Goal: Information Seeking & Learning: Learn about a topic

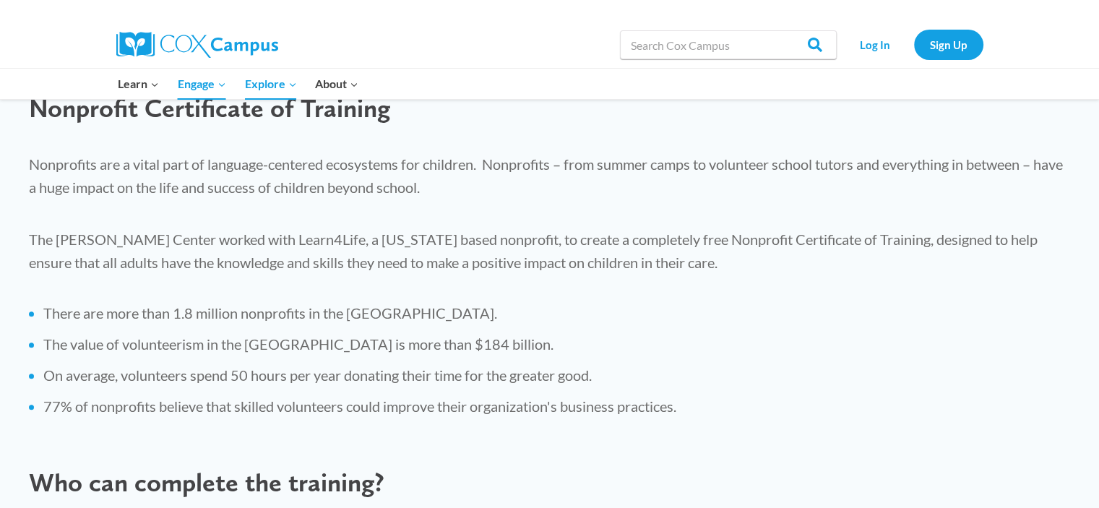
scroll to position [543, 0]
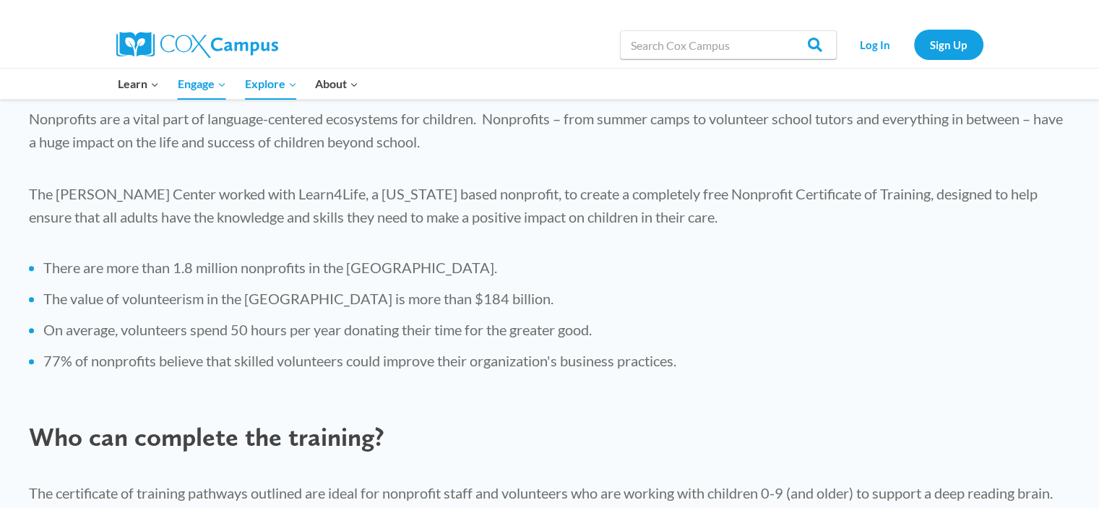
drag, startPoint x: 980, startPoint y: 307, endPoint x: 989, endPoint y: 301, distance: 10.8
click at [980, 307] on li "The value of volunteerism in the [GEOGRAPHIC_DATA] is more than $184 billion." at bounding box center [556, 298] width 1027 height 20
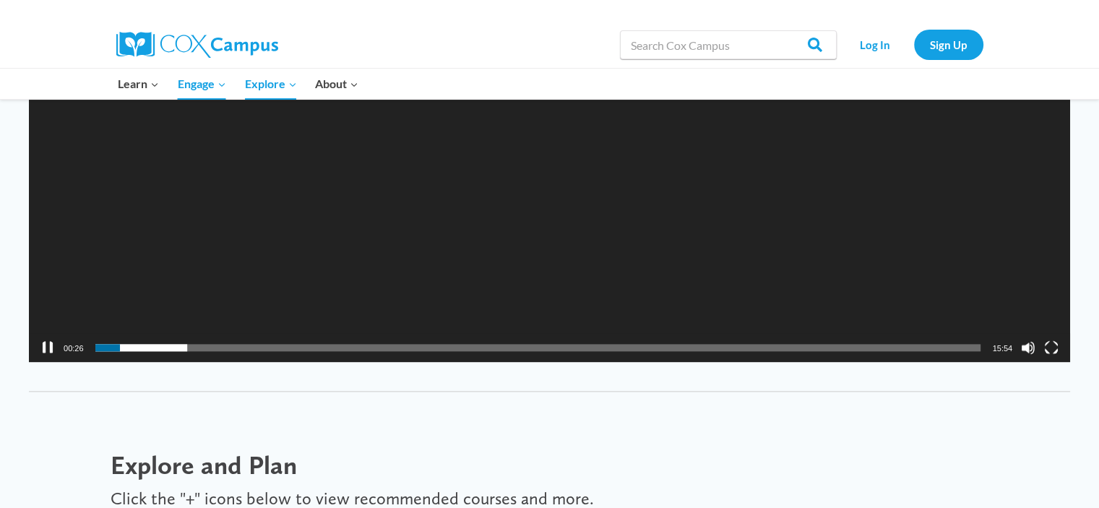
scroll to position [1683, 0]
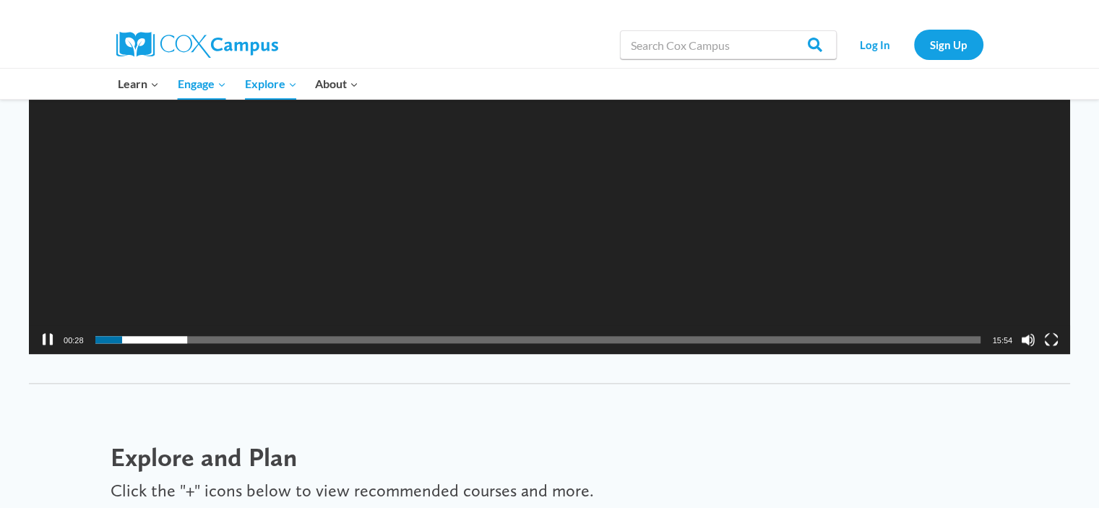
click at [47, 337] on button "Pause" at bounding box center [47, 339] width 14 height 14
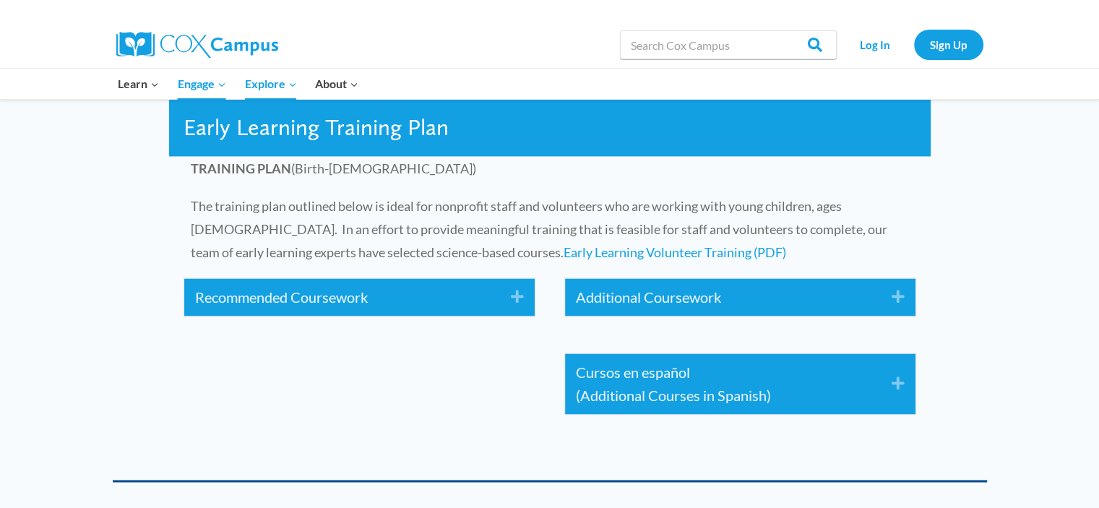
scroll to position [2197, 0]
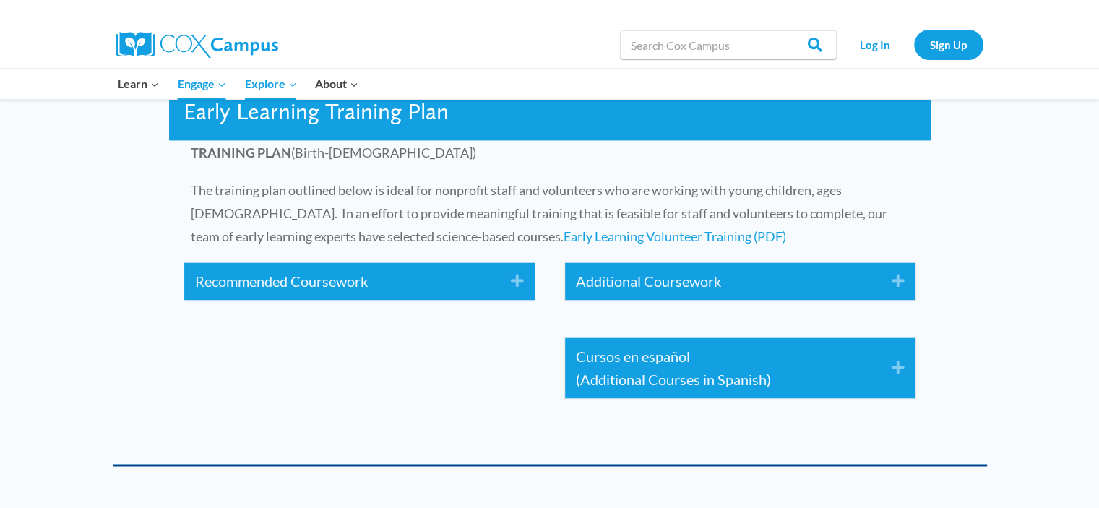
click at [515, 277] on icon "Expand" at bounding box center [512, 281] width 24 height 23
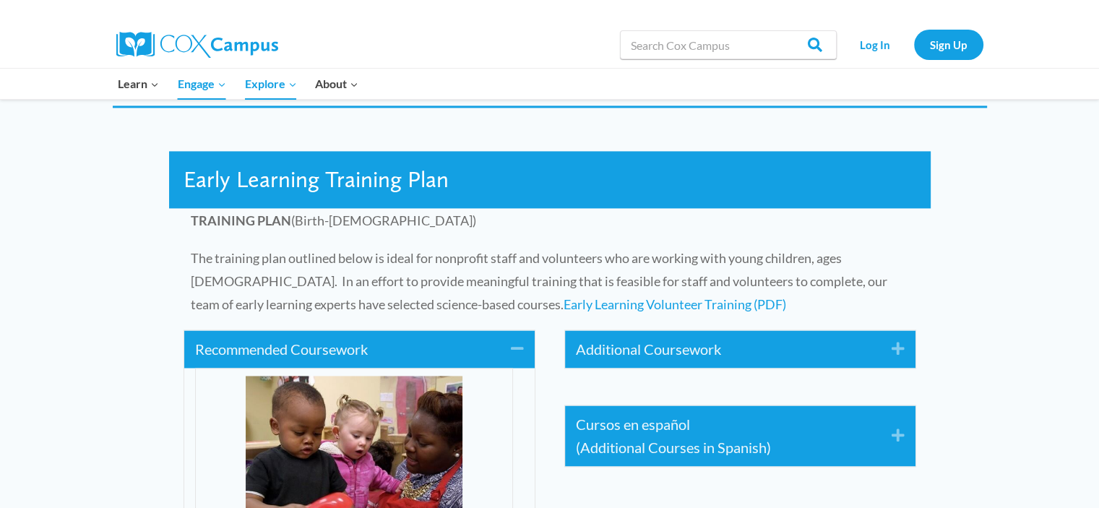
scroll to position [2155, 0]
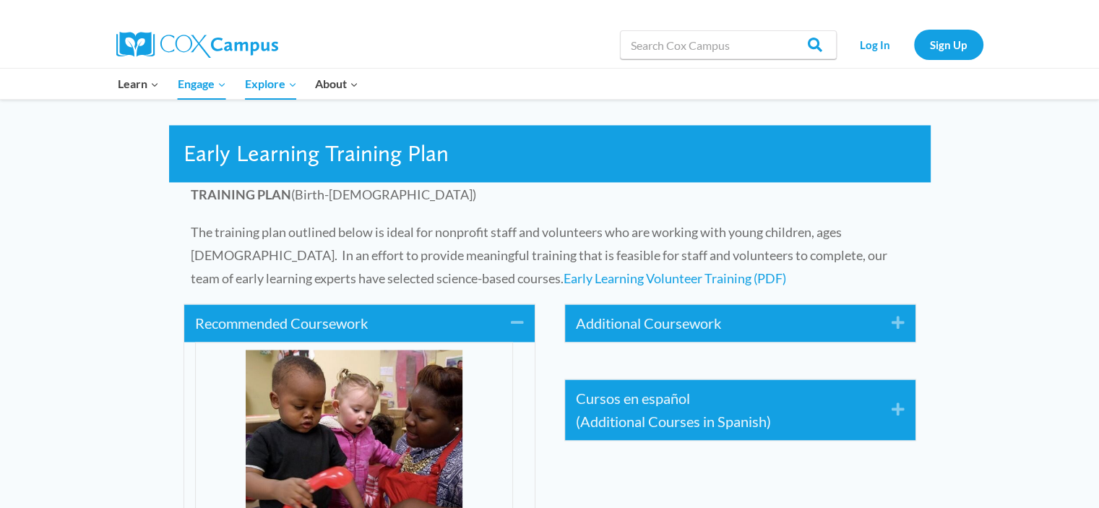
click at [902, 322] on icon "Expand" at bounding box center [893, 322] width 24 height 23
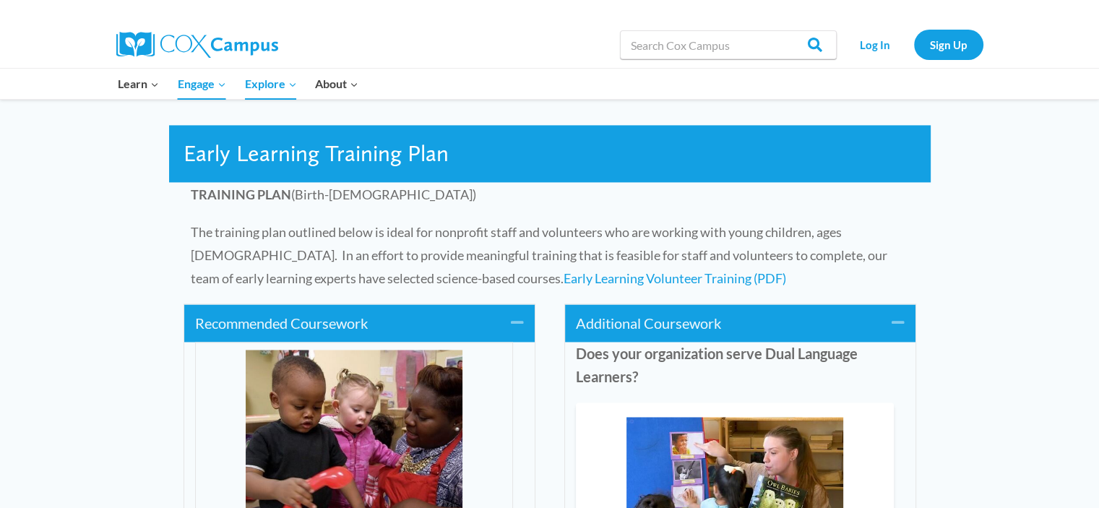
click at [902, 322] on icon "Collapse" at bounding box center [893, 322] width 24 height 23
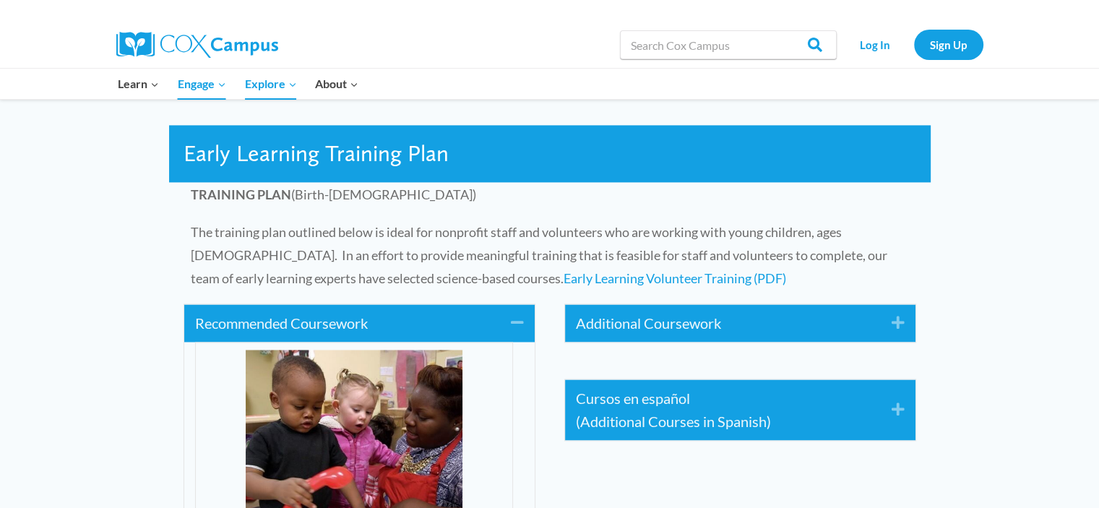
click at [512, 317] on icon "Collapse" at bounding box center [512, 322] width 24 height 23
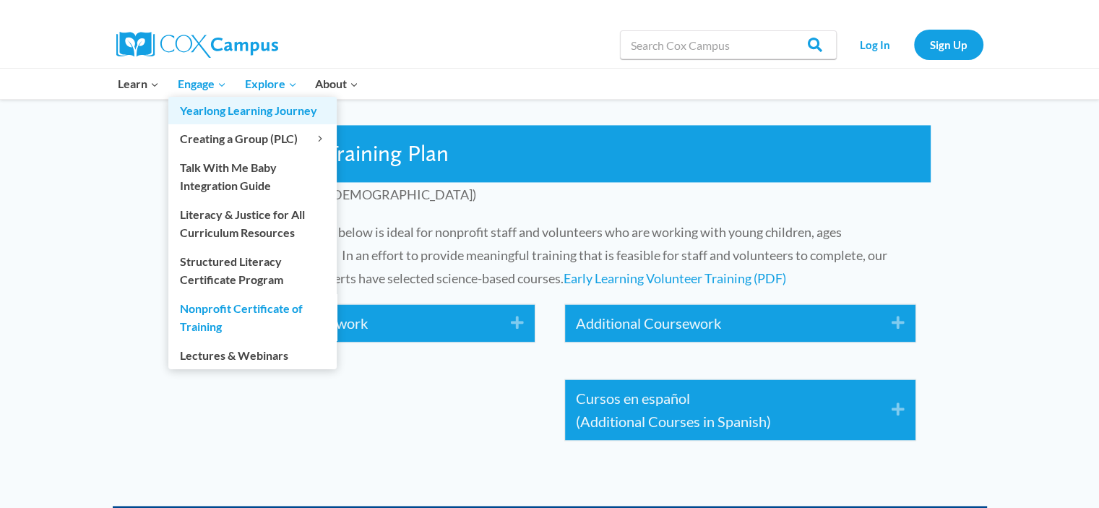
click at [231, 108] on link "Yearlong Learning Journey" at bounding box center [252, 110] width 168 height 27
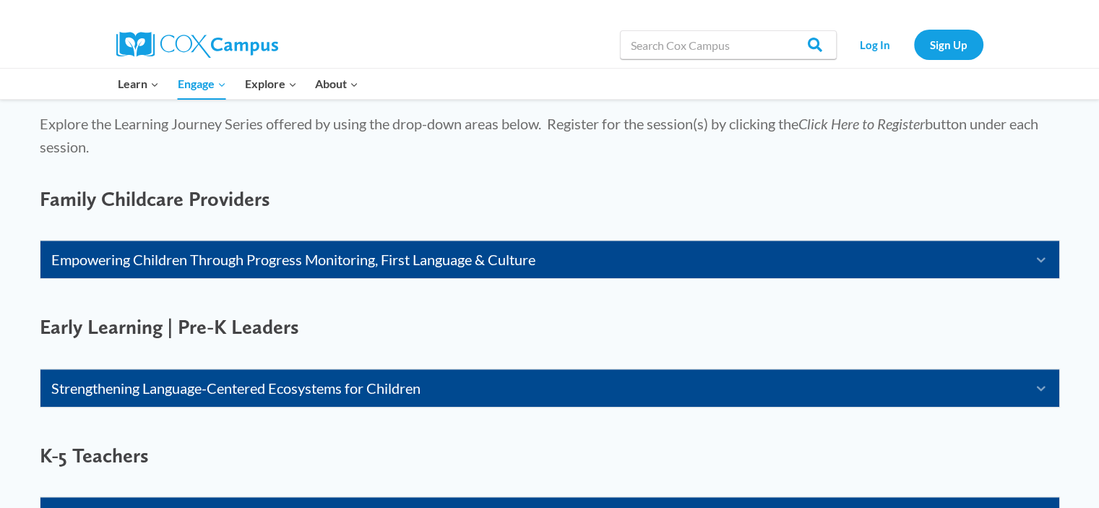
scroll to position [895, 0]
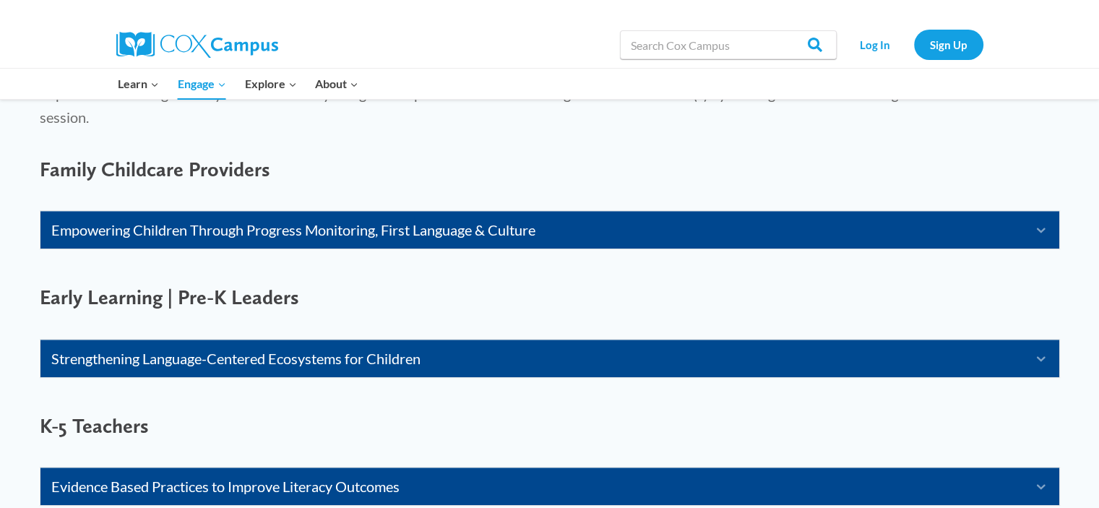
click at [236, 363] on link "Strengthening Language-Centered Ecosystems for Children" at bounding box center [531, 358] width 961 height 23
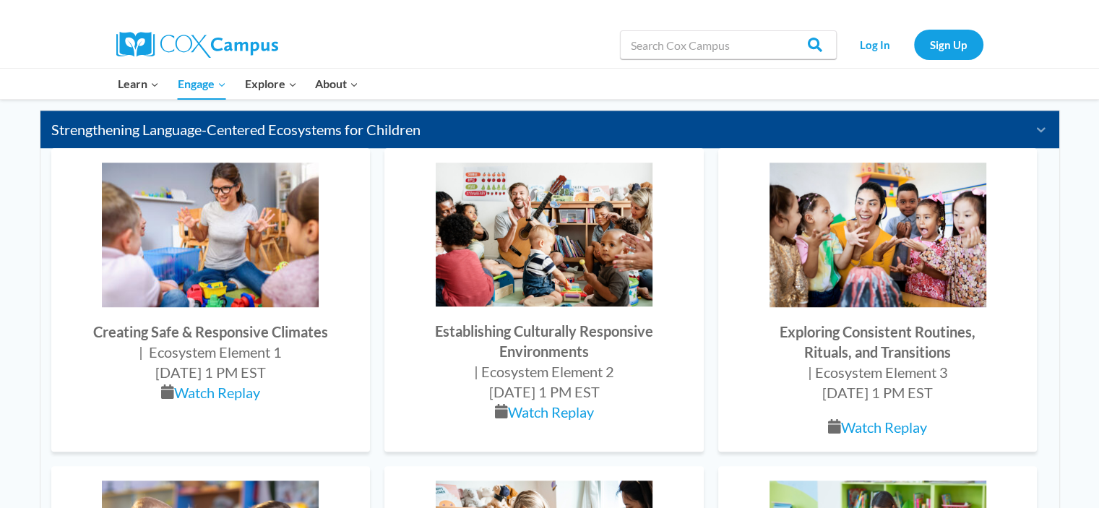
scroll to position [1065, 0]
